Goal: Check status

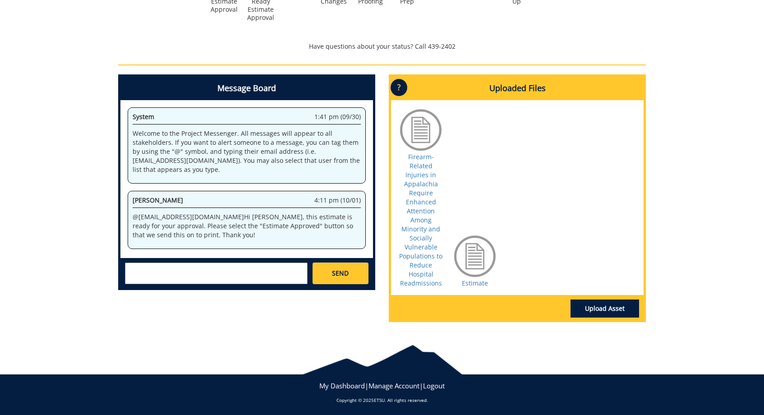
scroll to position [365, 0]
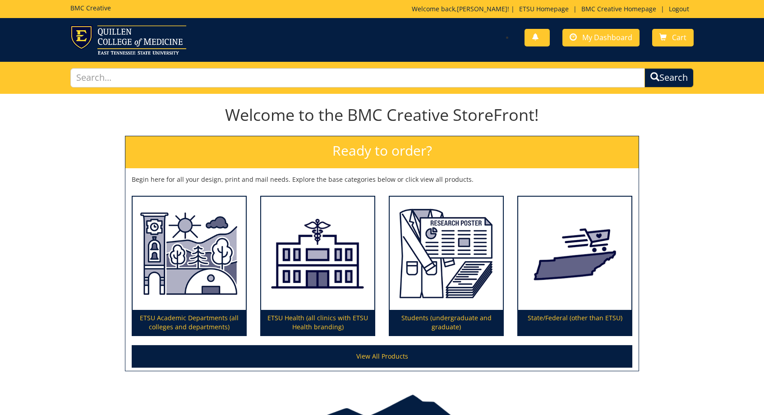
click at [479, 9] on p "Welcome back, [PERSON_NAME] ! | ETSU Homepage | BMC Creative Homepage | Logout" at bounding box center [553, 9] width 282 height 9
click at [593, 39] on span "My Dashboard" at bounding box center [607, 37] width 50 height 10
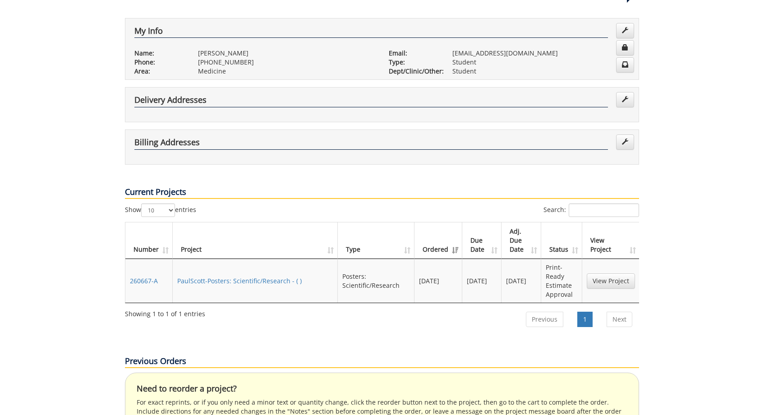
scroll to position [139, 0]
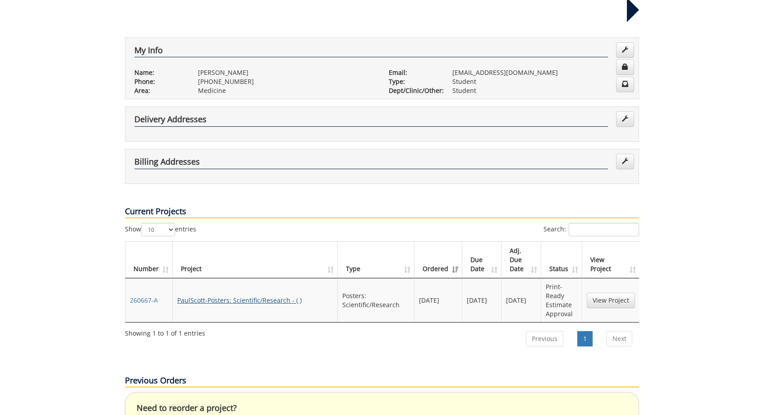
click at [235, 296] on link "PaulScott-Posters: Scientific/Research - ( )" at bounding box center [239, 300] width 124 height 9
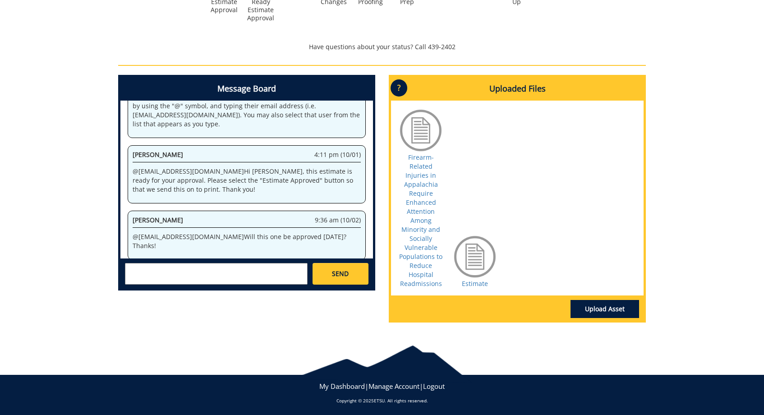
scroll to position [46, 0]
